Goal: Task Accomplishment & Management: Manage account settings

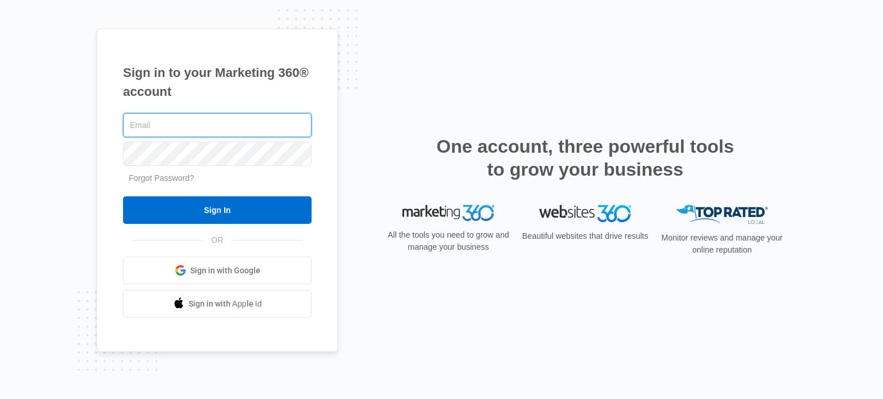
paste input "[EMAIL_ADDRESS][DOMAIN_NAME]"
type input "[EMAIL_ADDRESS][DOMAIN_NAME]"
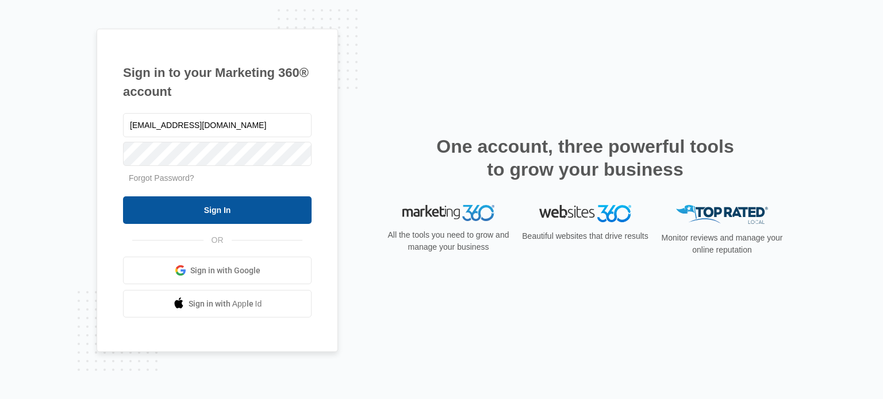
click at [213, 216] on input "Sign In" at bounding box center [217, 211] width 189 height 28
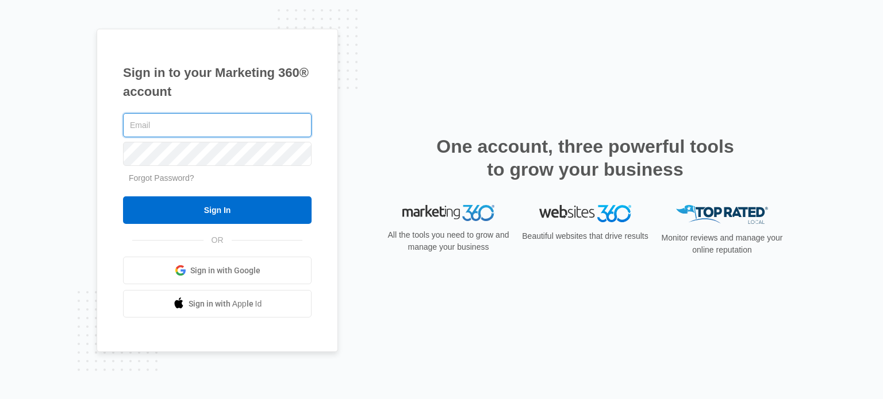
paste input "[EMAIL_ADDRESS][DOMAIN_NAME]"
type input "[EMAIL_ADDRESS][DOMAIN_NAME]"
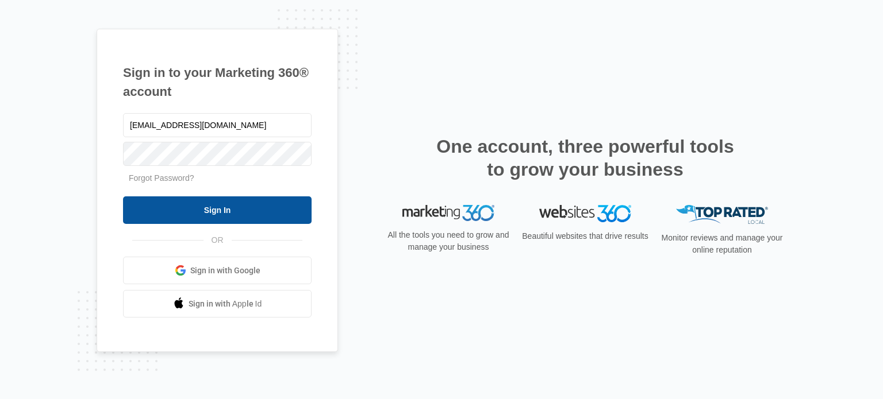
click at [218, 215] on input "Sign In" at bounding box center [217, 211] width 189 height 28
